Goal: Information Seeking & Learning: Learn about a topic

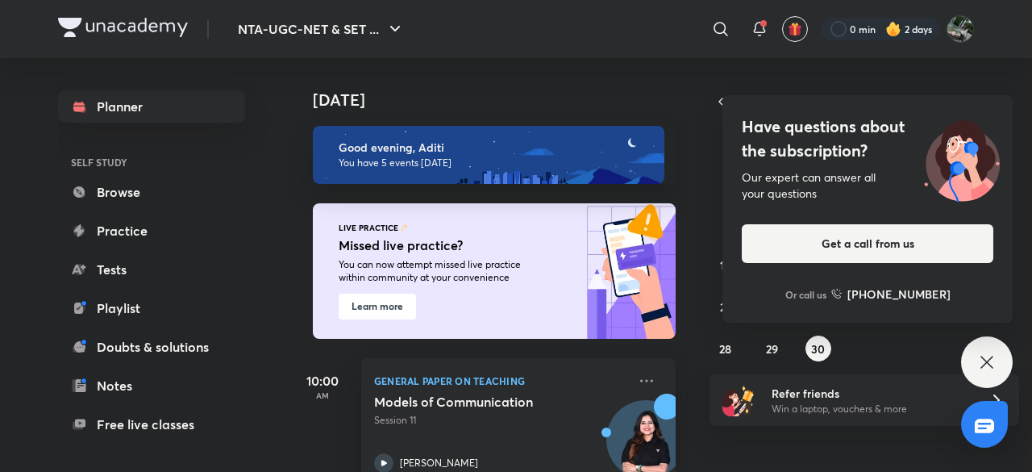
click at [998, 368] on div "Have questions about the subscription? Our expert can answer all your questions…" at bounding box center [987, 362] width 52 height 52
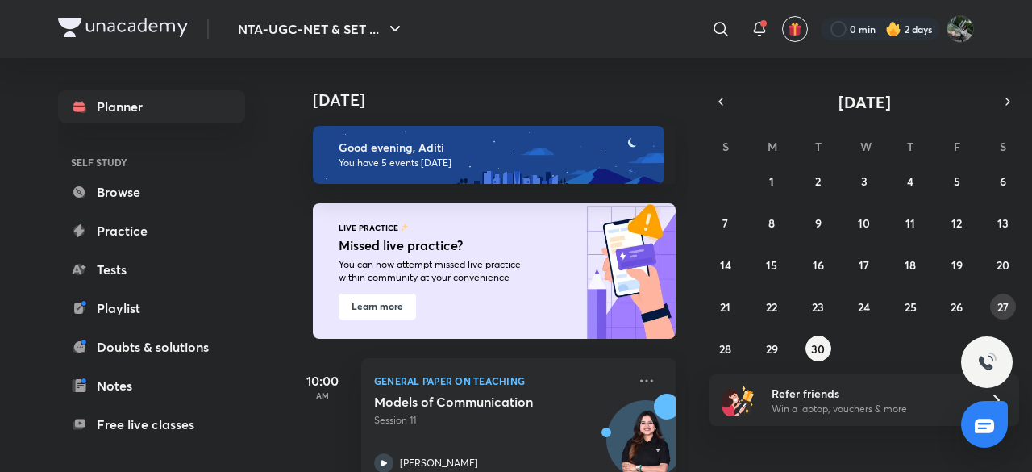
click at [1003, 304] on abbr "27" at bounding box center [1003, 306] width 11 height 15
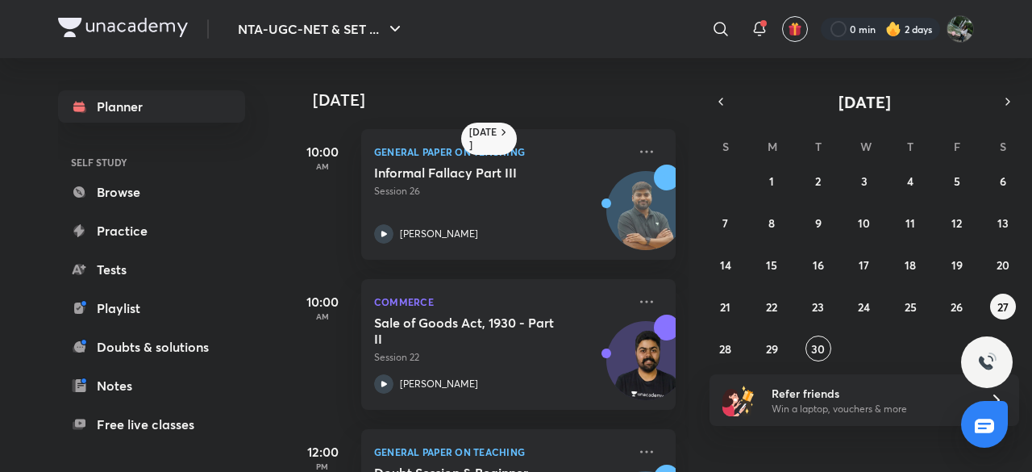
click at [971, 306] on div "31 1 2 3 4 5 6 7 8 9 10 11 12 13 14 15 16 17 18 19 20 21 22 23 24 25 26 27 28 2…" at bounding box center [865, 265] width 310 height 194
click at [951, 306] on abbr "26" at bounding box center [957, 306] width 12 height 15
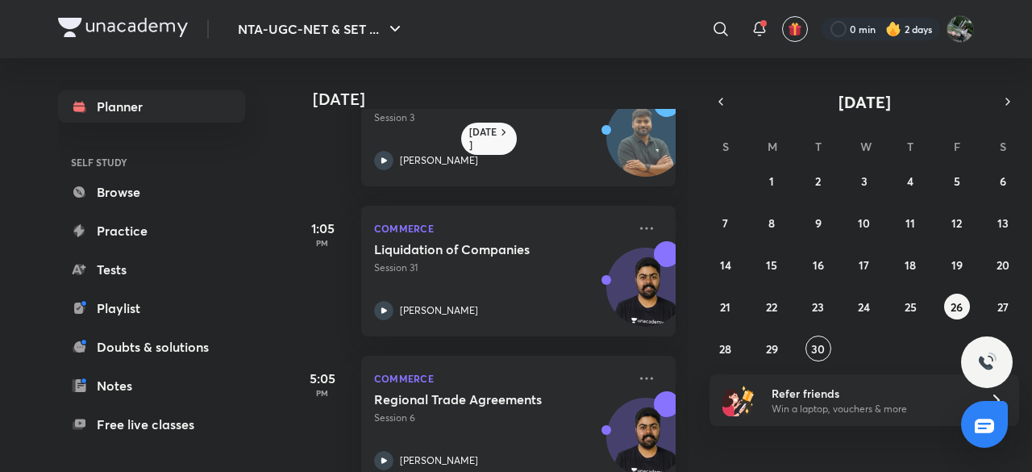
scroll to position [413, 0]
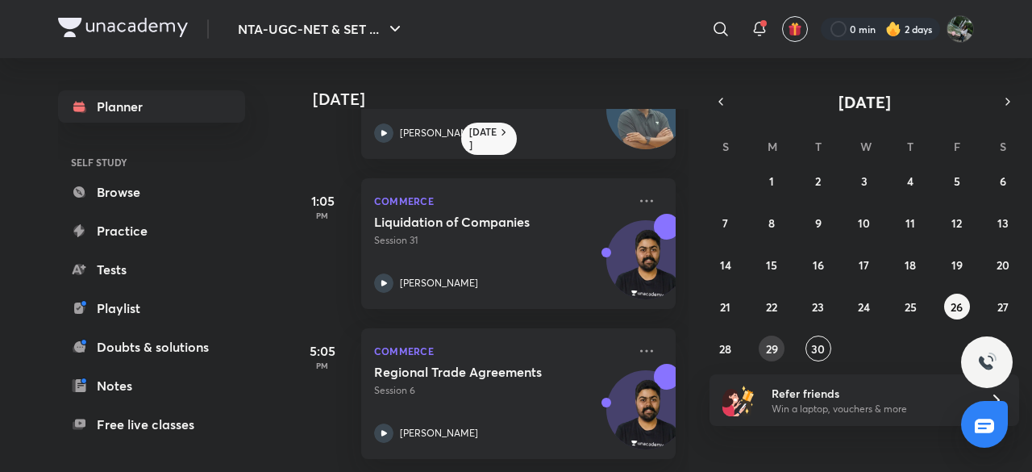
click at [779, 349] on button "29" at bounding box center [772, 348] width 26 height 26
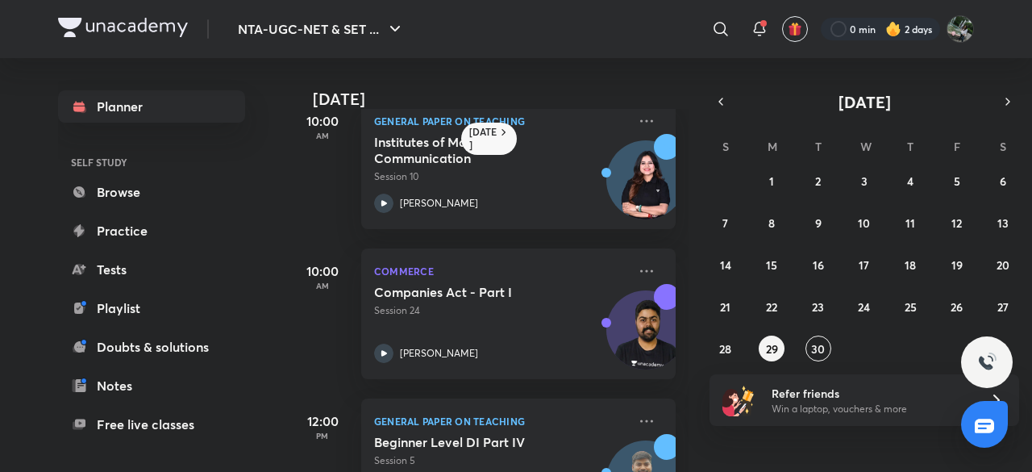
scroll to position [0, 0]
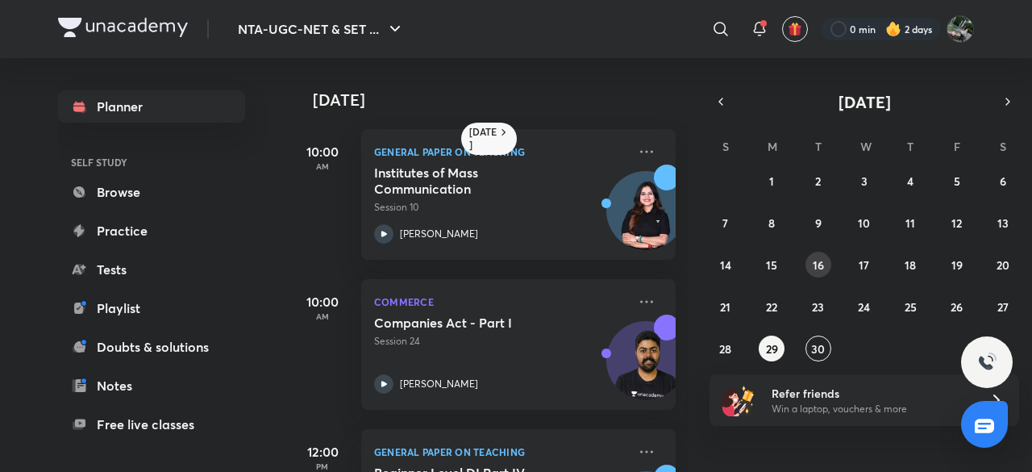
click at [823, 260] on abbr "16" at bounding box center [818, 264] width 11 height 15
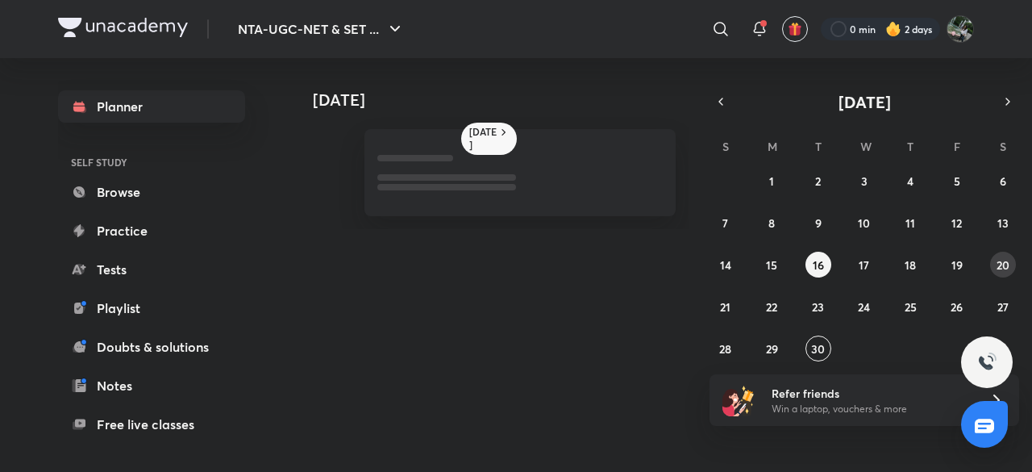
click at [1003, 267] on abbr "20" at bounding box center [1003, 264] width 13 height 15
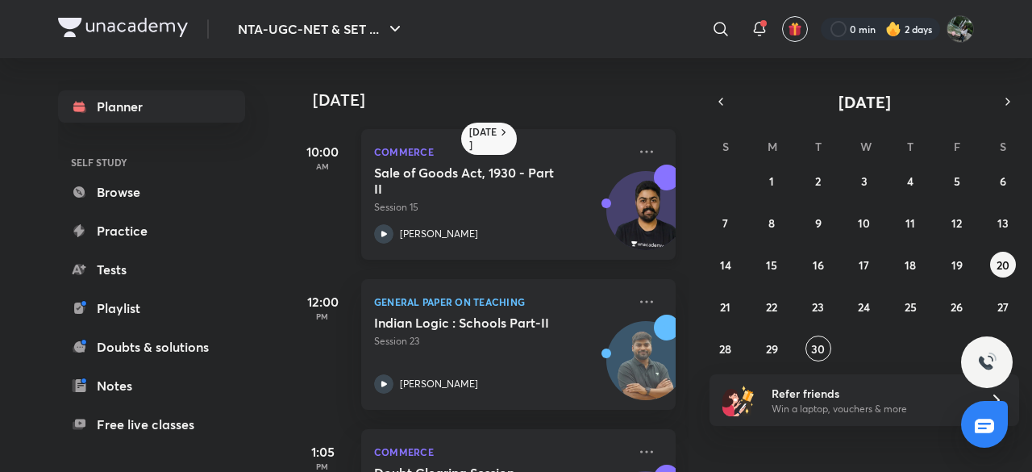
click at [498, 177] on h5 "Sale of Goods Act, 1930 - Part II" at bounding box center [474, 181] width 201 height 32
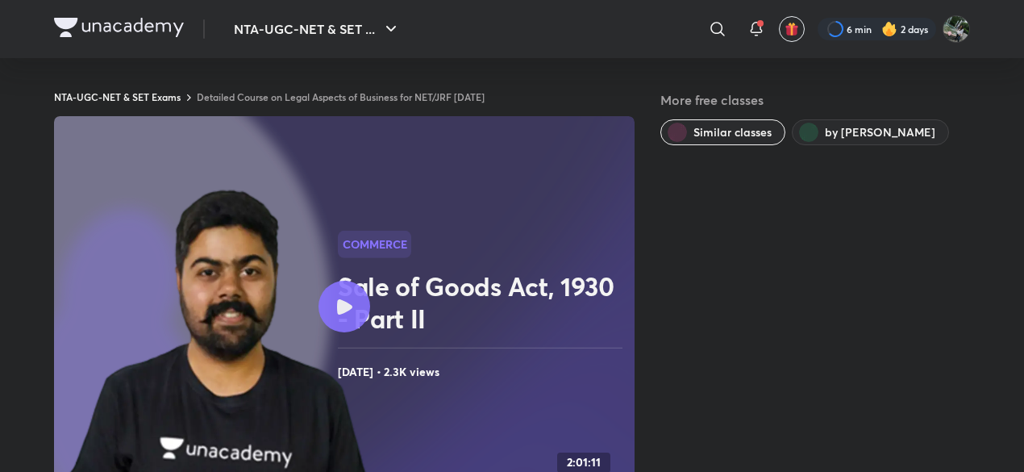
click at [363, 294] on div at bounding box center [345, 307] width 52 height 52
click at [369, 306] on div at bounding box center [345, 307] width 52 height 52
